Goal: Navigation & Orientation: Find specific page/section

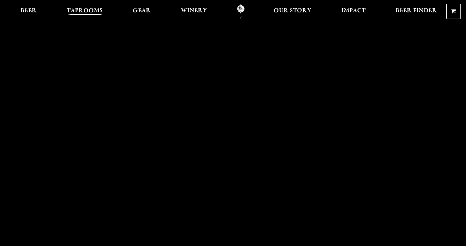
click at [97, 9] on span "Taprooms" at bounding box center [85, 10] width 36 height 5
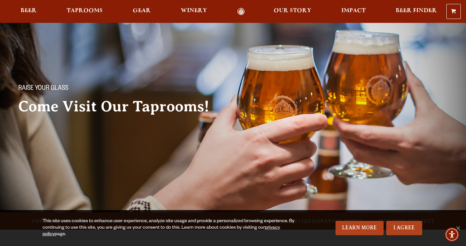
scroll to position [87, 0]
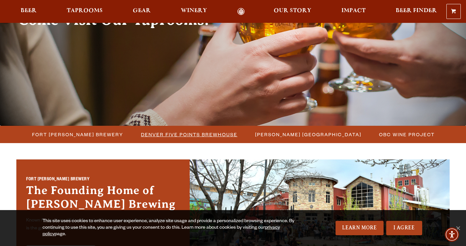
click at [158, 131] on span "Denver Five Points Brewhouse" at bounding box center [189, 134] width 97 height 9
